Goal: Information Seeking & Learning: Find specific fact

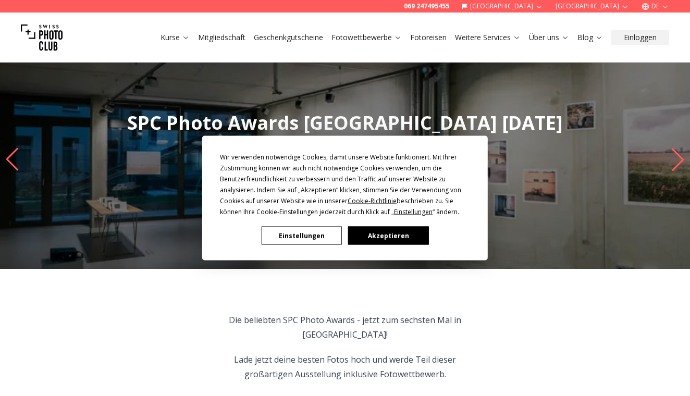
click at [307, 231] on button "Einstellungen" at bounding box center [302, 236] width 80 height 18
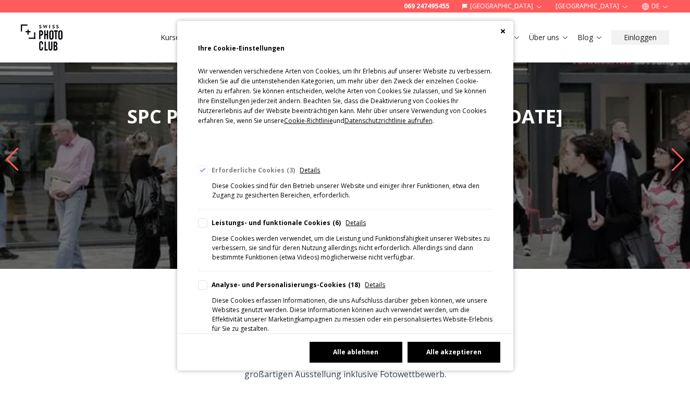
click at [437, 355] on button "Alle akzeptieren" at bounding box center [454, 352] width 93 height 21
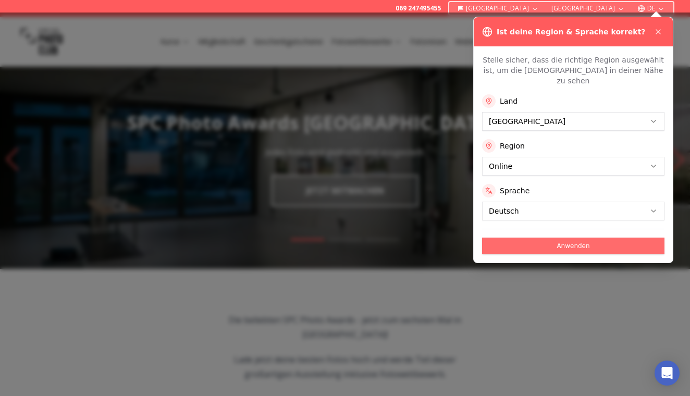
click at [537, 238] on button "Anwenden" at bounding box center [573, 246] width 182 height 17
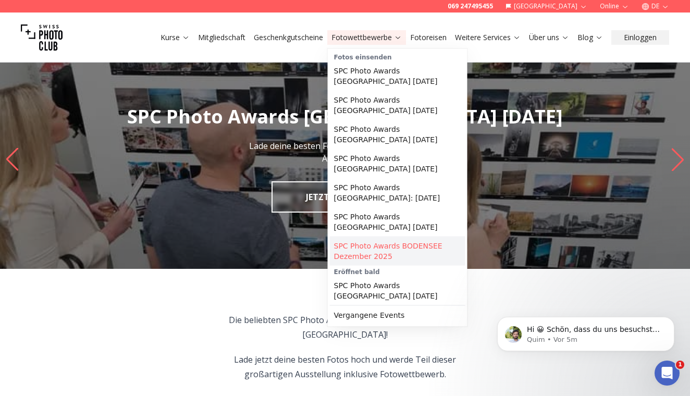
click at [381, 253] on link "SPC Photo Awards BODENSEE Dezember 2025" at bounding box center [397, 251] width 135 height 29
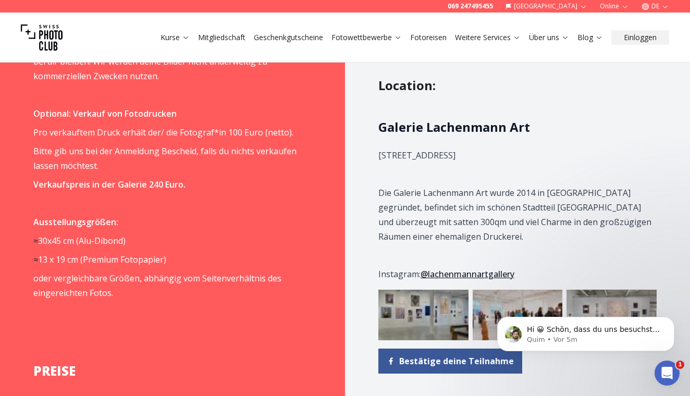
scroll to position [1219, 0]
drag, startPoint x: 527, startPoint y: 128, endPoint x: 374, endPoint y: 129, distance: 153.2
click at [374, 129] on div "Programm Ausstellung: [DATE] - [DATE] VERNISSAGE: [PERSON_NAME][DATE]// 18:00 -…" at bounding box center [517, 281] width 345 height 1415
copy p "[STREET_ADDRESS]"
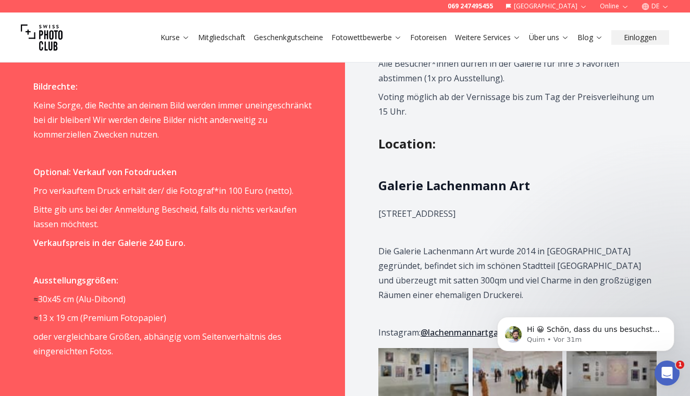
scroll to position [1160, 0]
drag, startPoint x: 529, startPoint y: 152, endPoint x: 379, endPoint y: 152, distance: 150.6
click at [379, 177] on h2 "Galerie Lachenmann Art" at bounding box center [517, 185] width 278 height 17
copy h2 "Galerie Lachenmann Art"
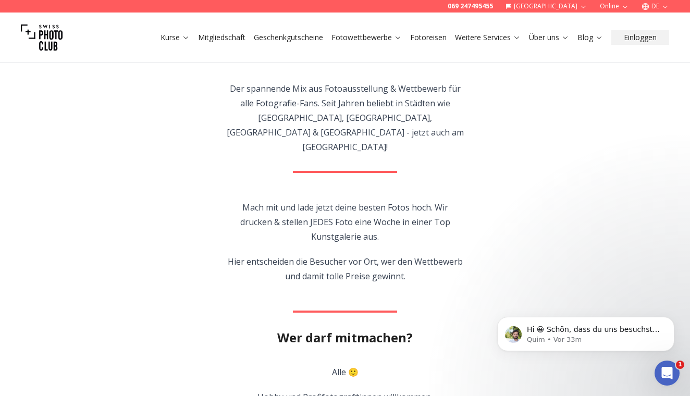
scroll to position [231, 0]
